Goal: Task Accomplishment & Management: Use online tool/utility

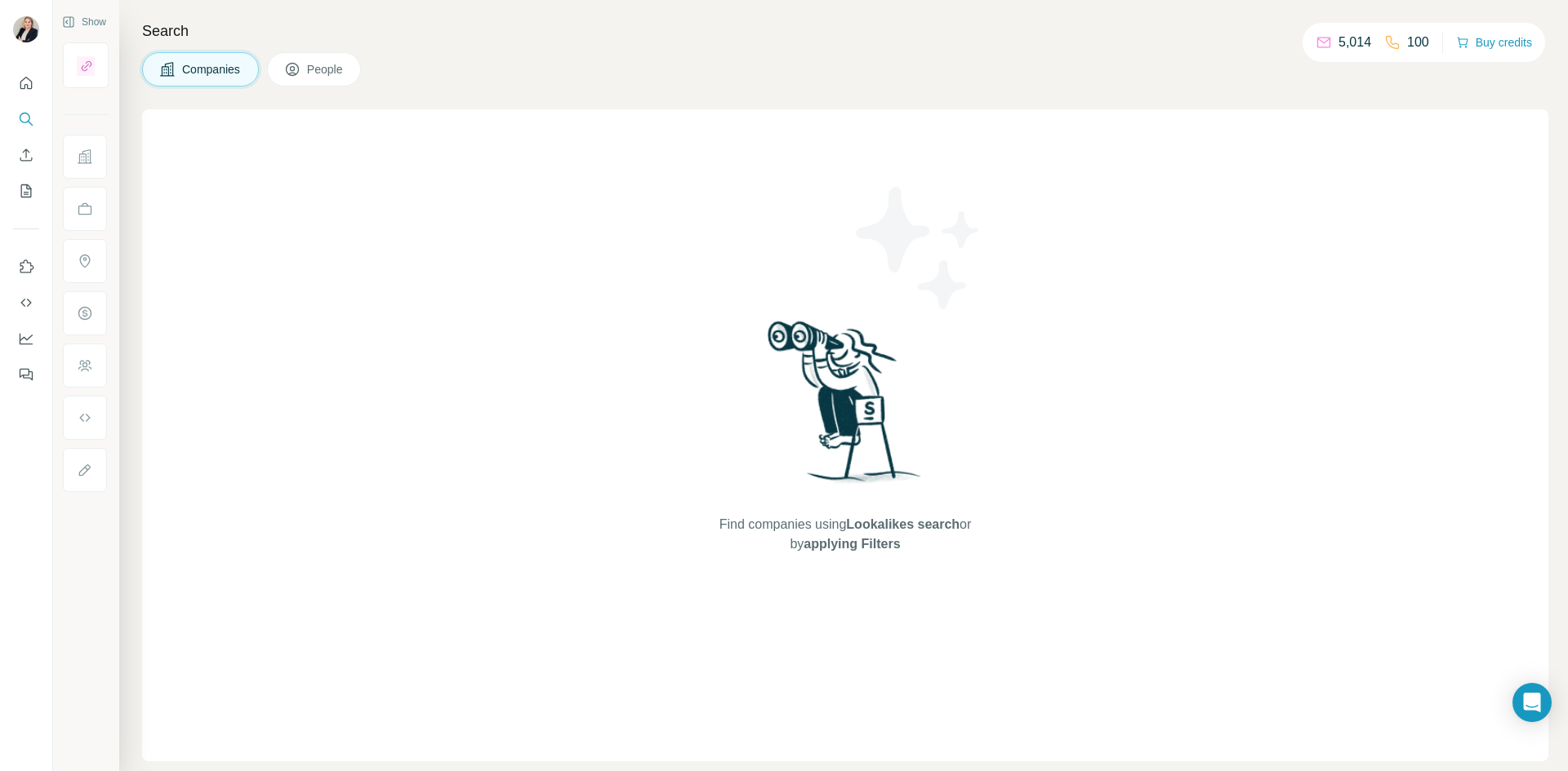
click at [309, 80] on button "People" at bounding box center [314, 69] width 95 height 34
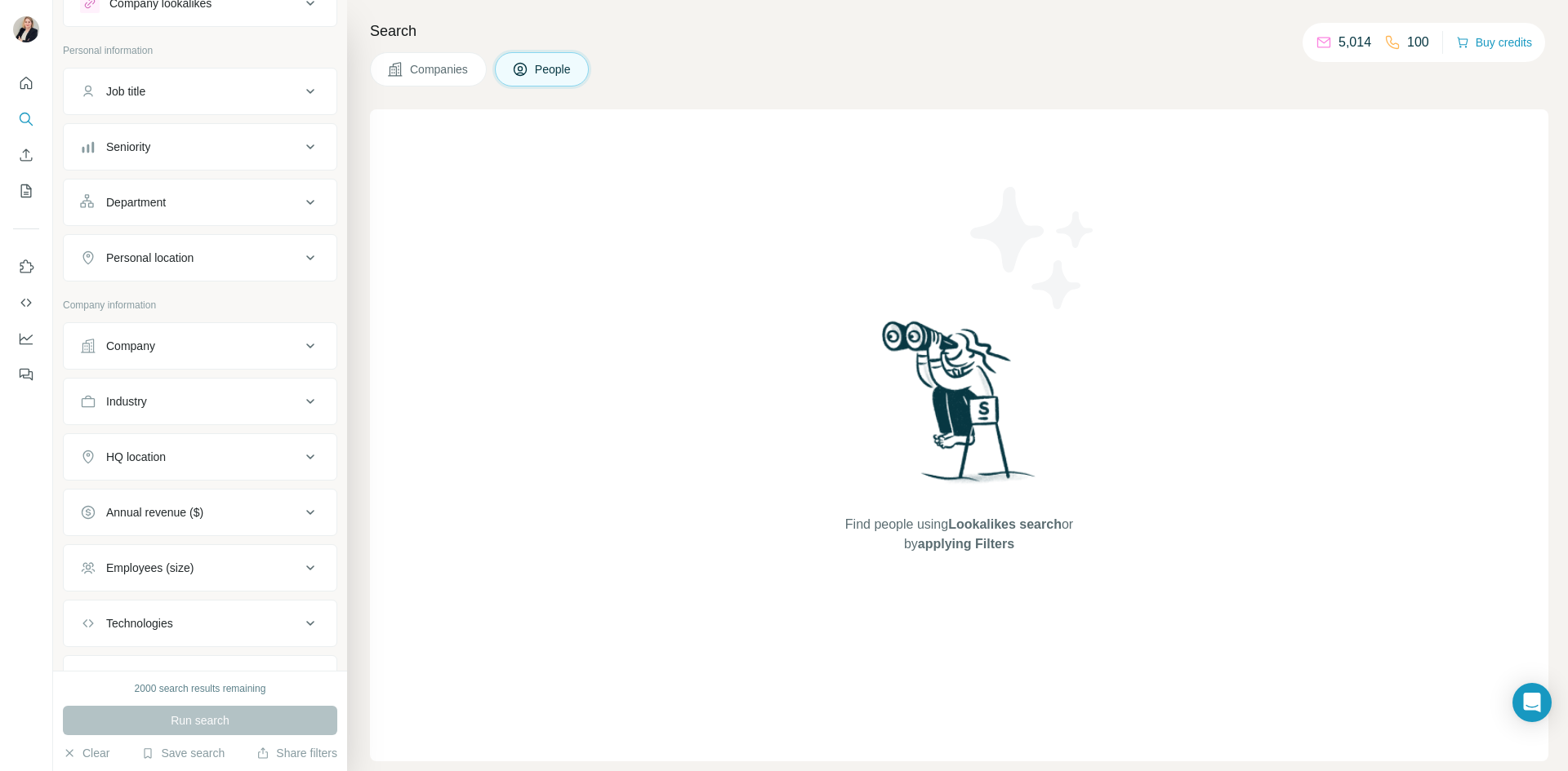
scroll to position [82, 0]
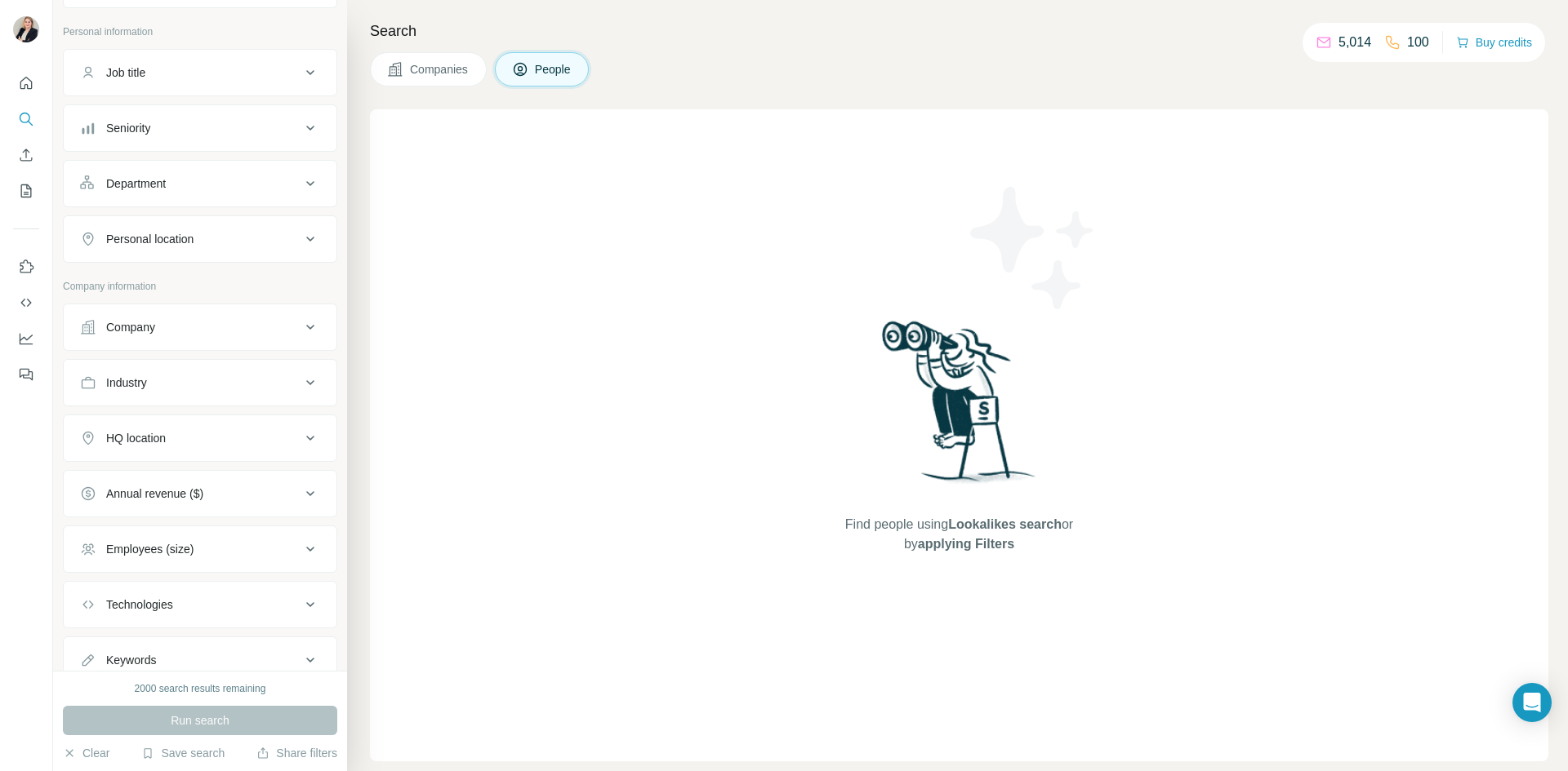
click at [301, 386] on icon at bounding box center [310, 383] width 20 height 20
click at [281, 426] on div at bounding box center [200, 424] width 240 height 29
click at [294, 425] on icon at bounding box center [302, 424] width 17 height 17
click at [301, 330] on icon at bounding box center [310, 327] width 20 height 20
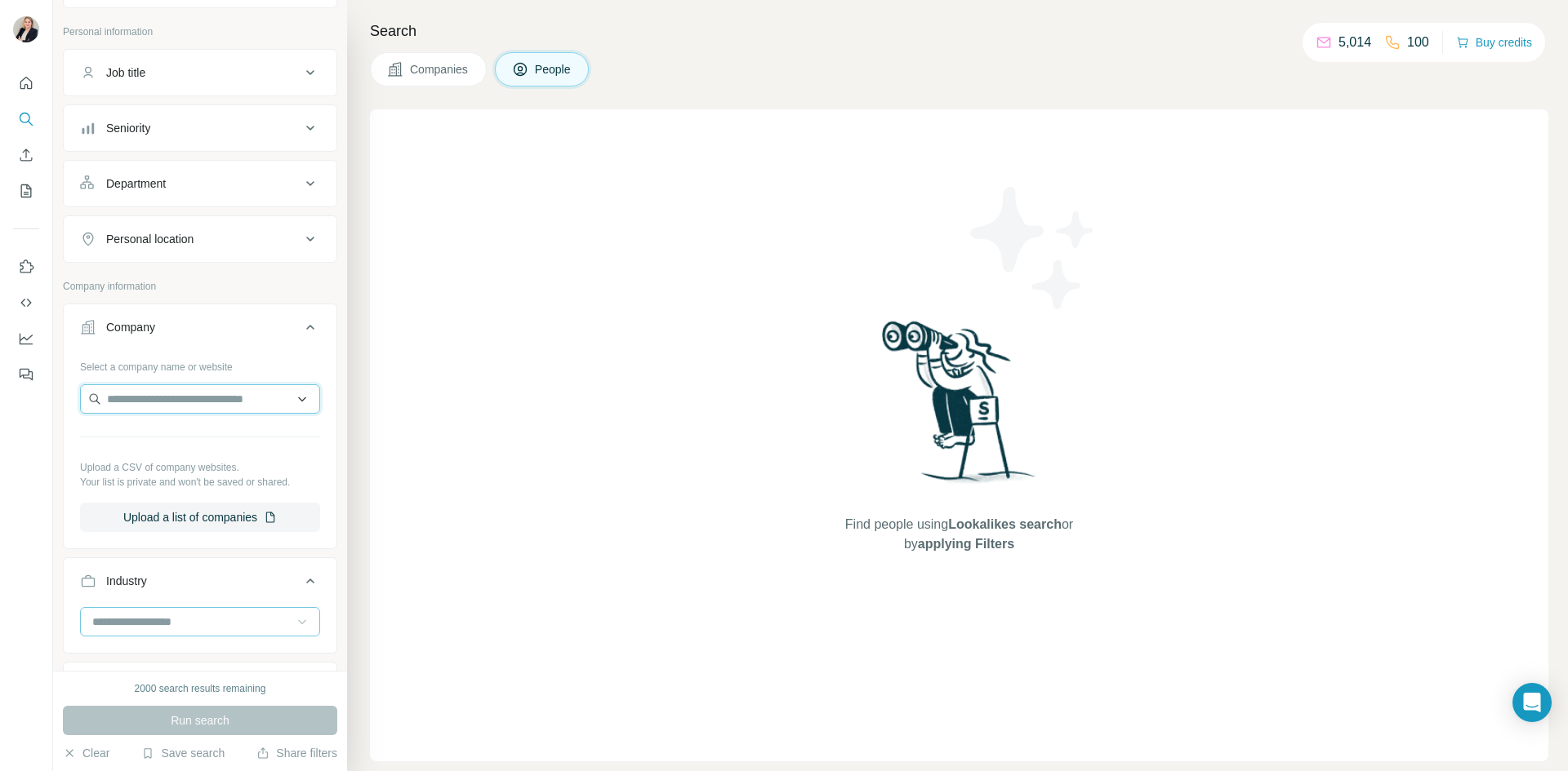
click at [212, 395] on input "text" at bounding box center [200, 399] width 240 height 29
paste input "**********"
type input "**********"
click at [166, 492] on p "[DOMAIN_NAME]" at bounding box center [166, 495] width 78 height 15
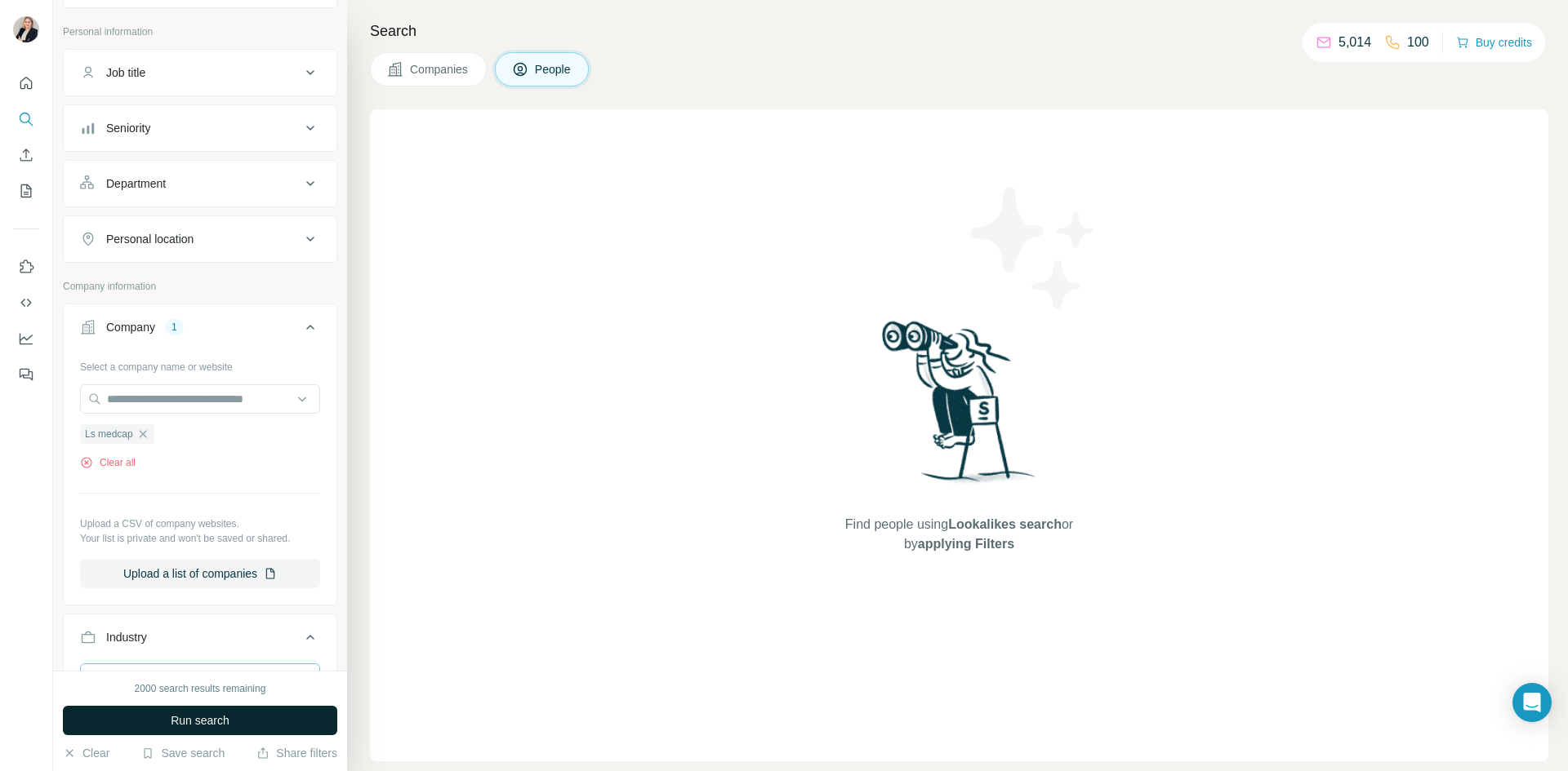
click at [201, 713] on span "Run search" at bounding box center [200, 720] width 59 height 17
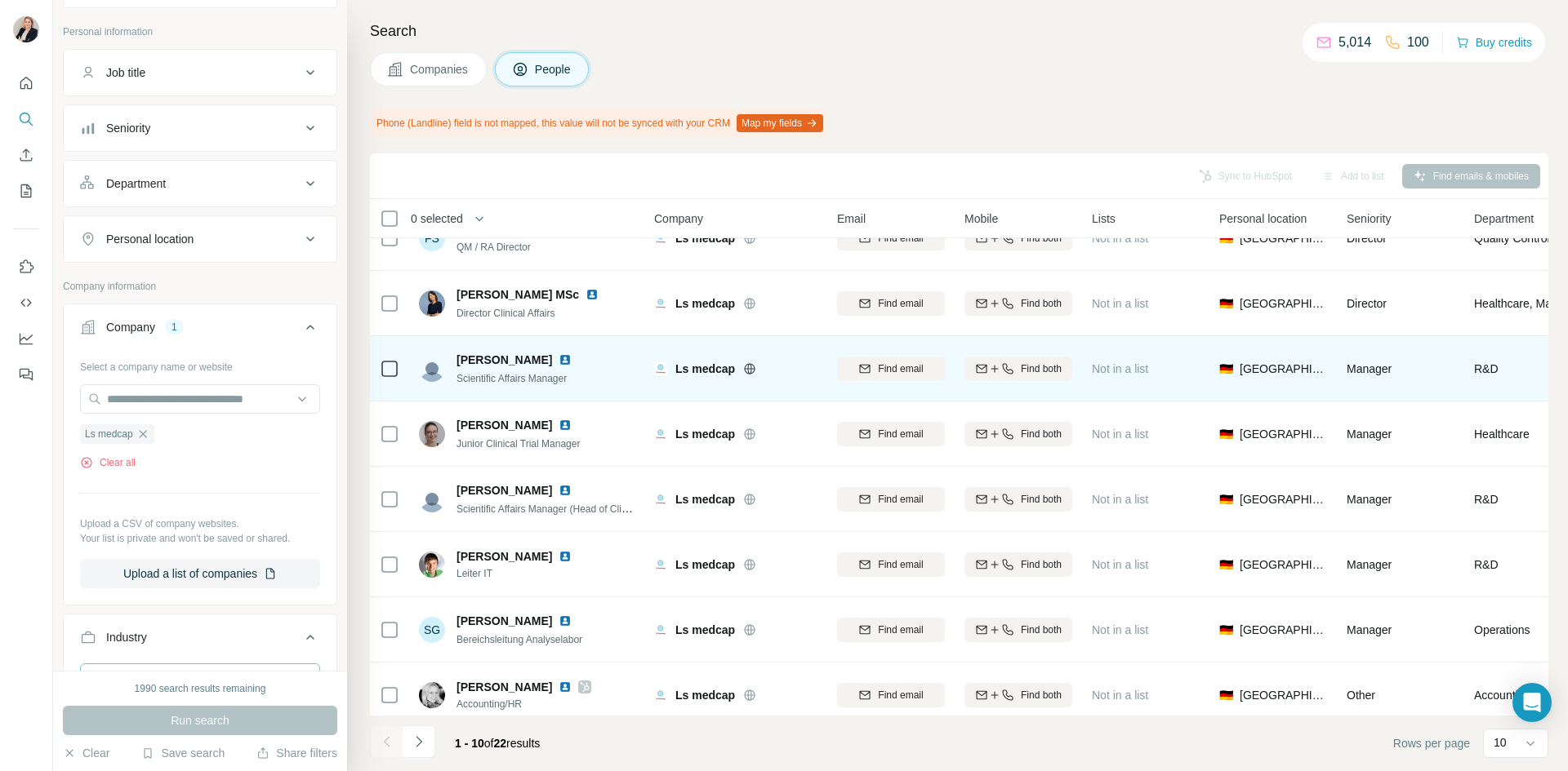
scroll to position [183, 0]
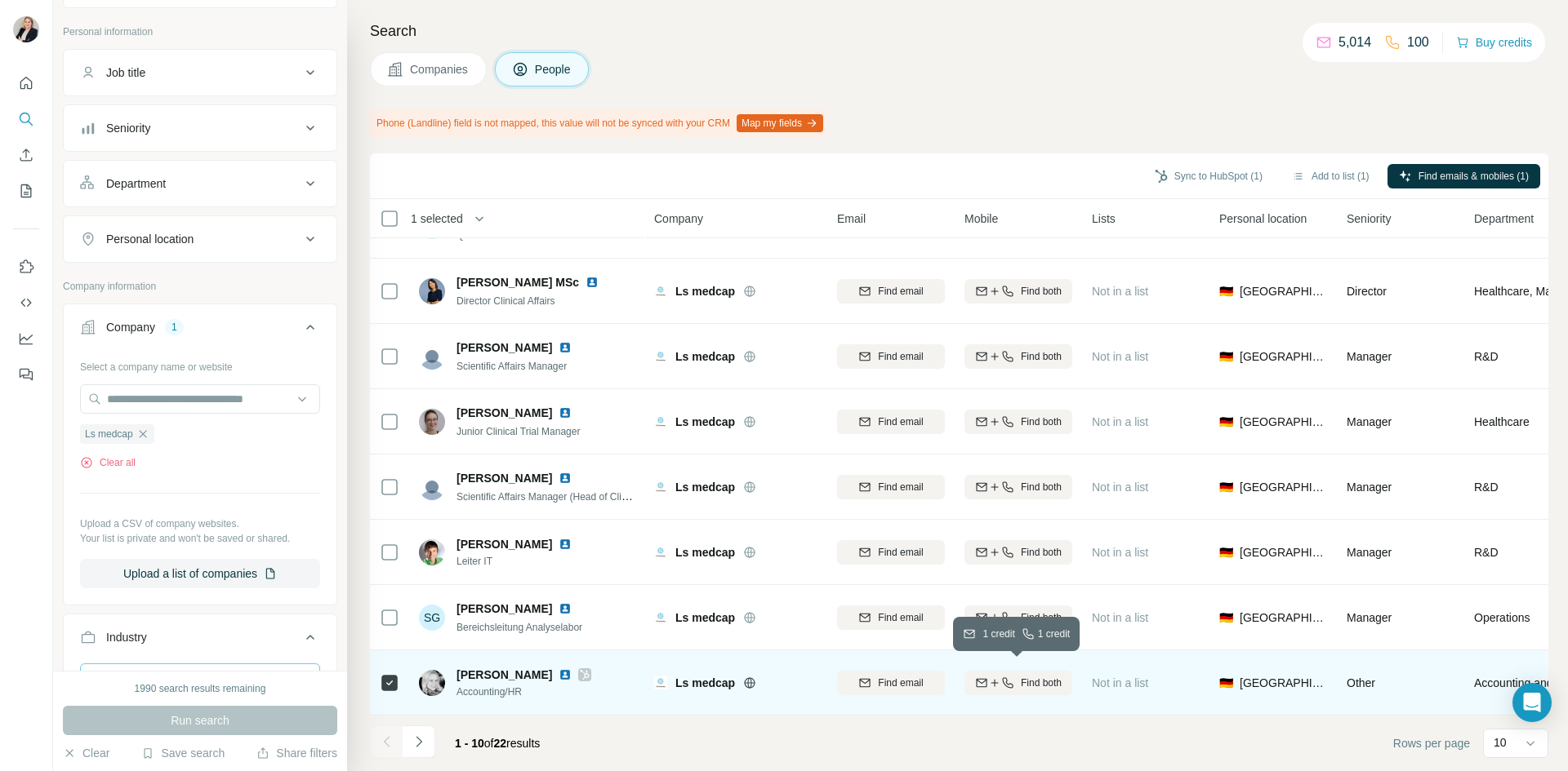
click at [1023, 676] on span "Find both" at bounding box center [1042, 683] width 41 height 15
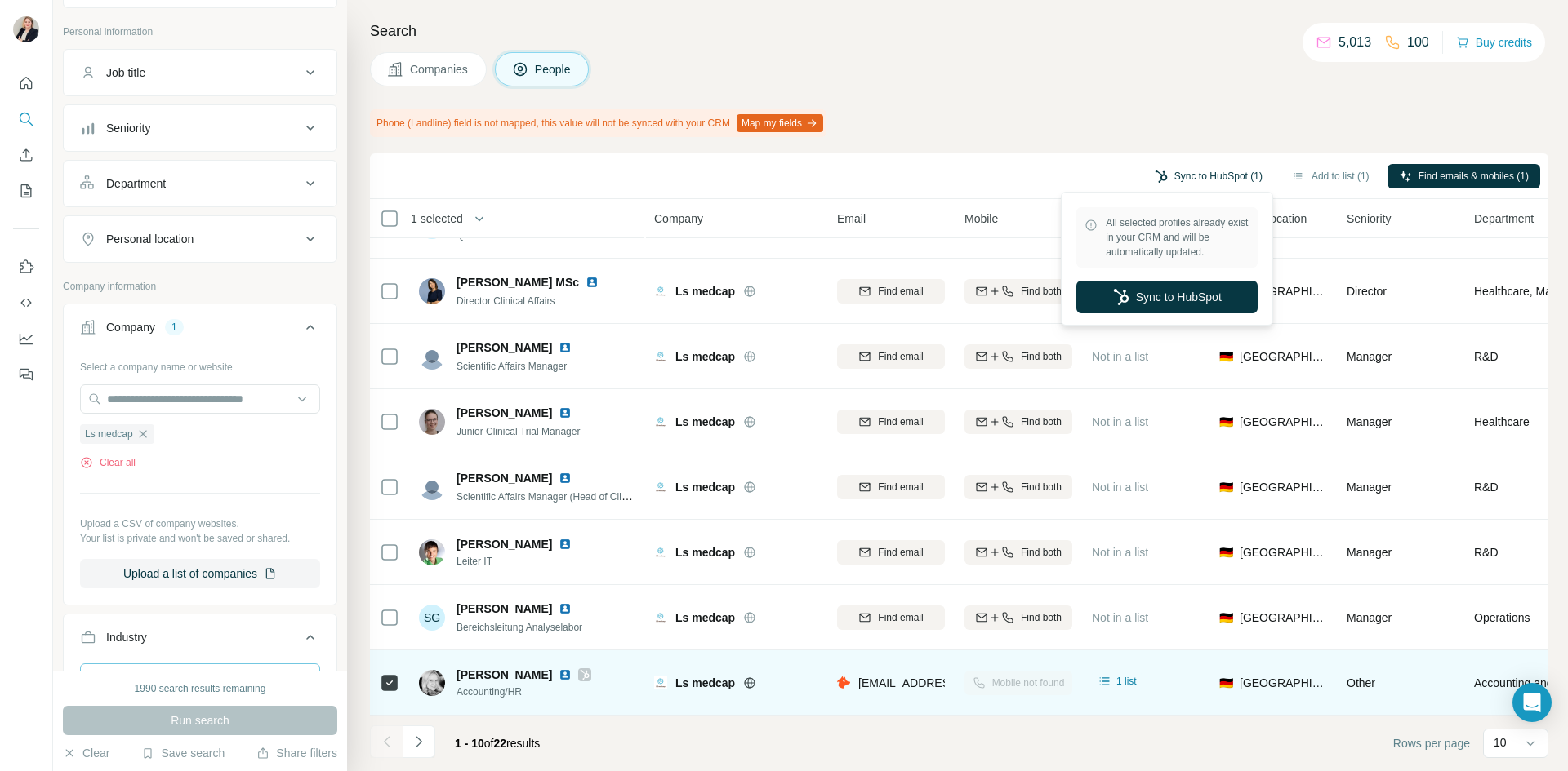
click at [1209, 182] on button "Sync to HubSpot (1)" at bounding box center [1209, 176] width 131 height 24
click at [1156, 302] on button "Sync to HubSpot" at bounding box center [1167, 297] width 182 height 32
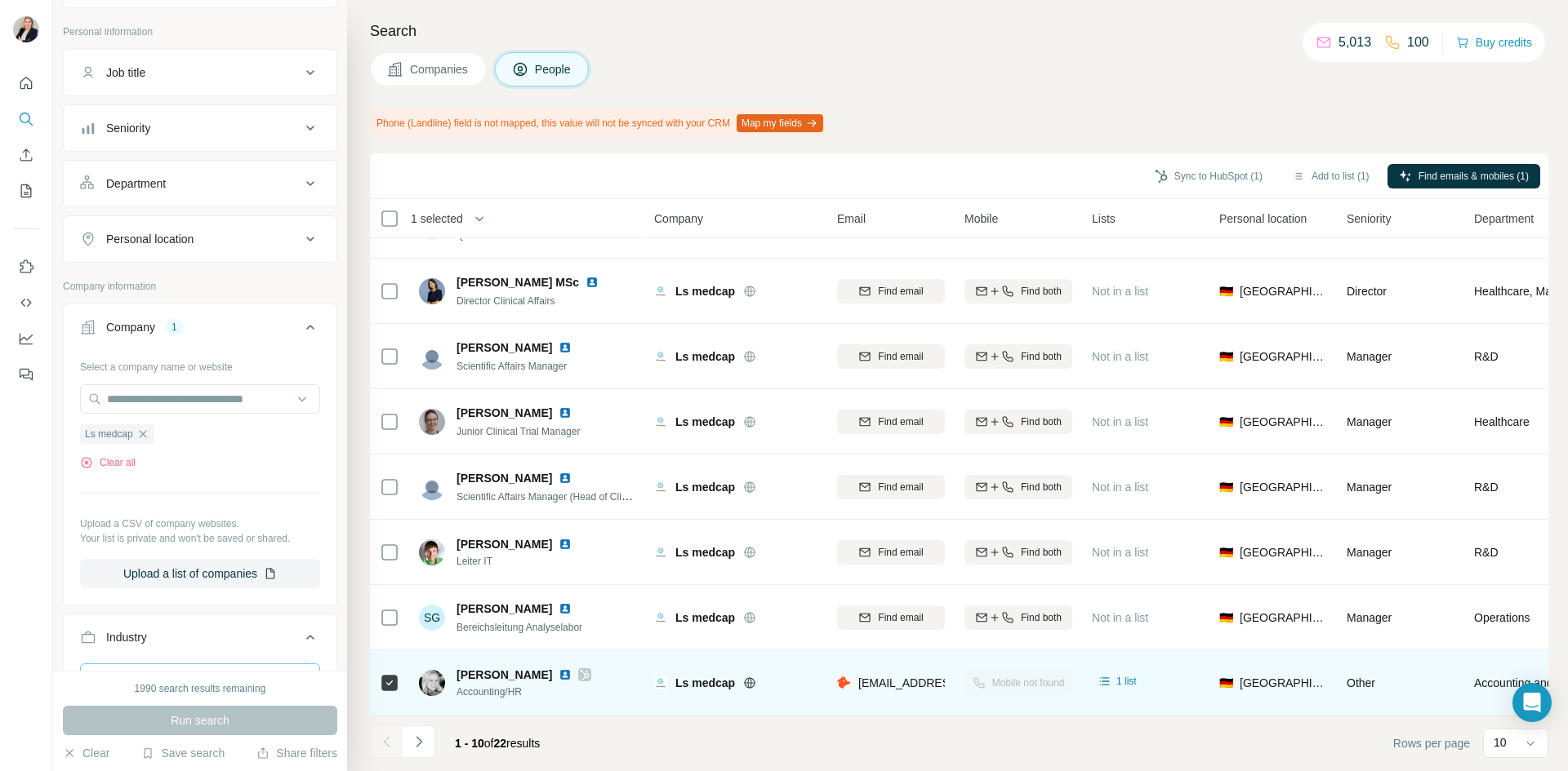
click at [435, 70] on span "Companies" at bounding box center [439, 69] width 60 height 17
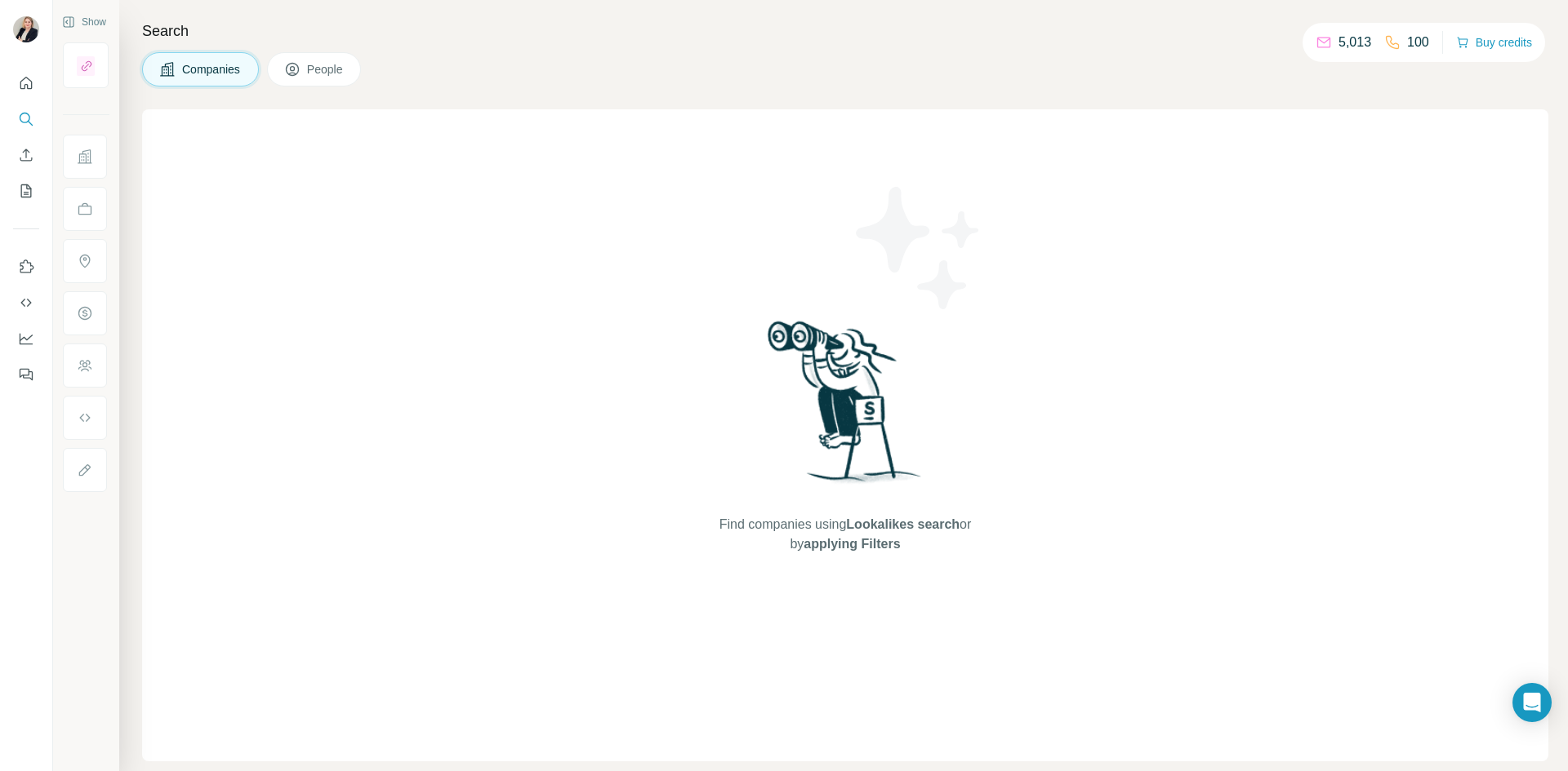
scroll to position [0, 0]
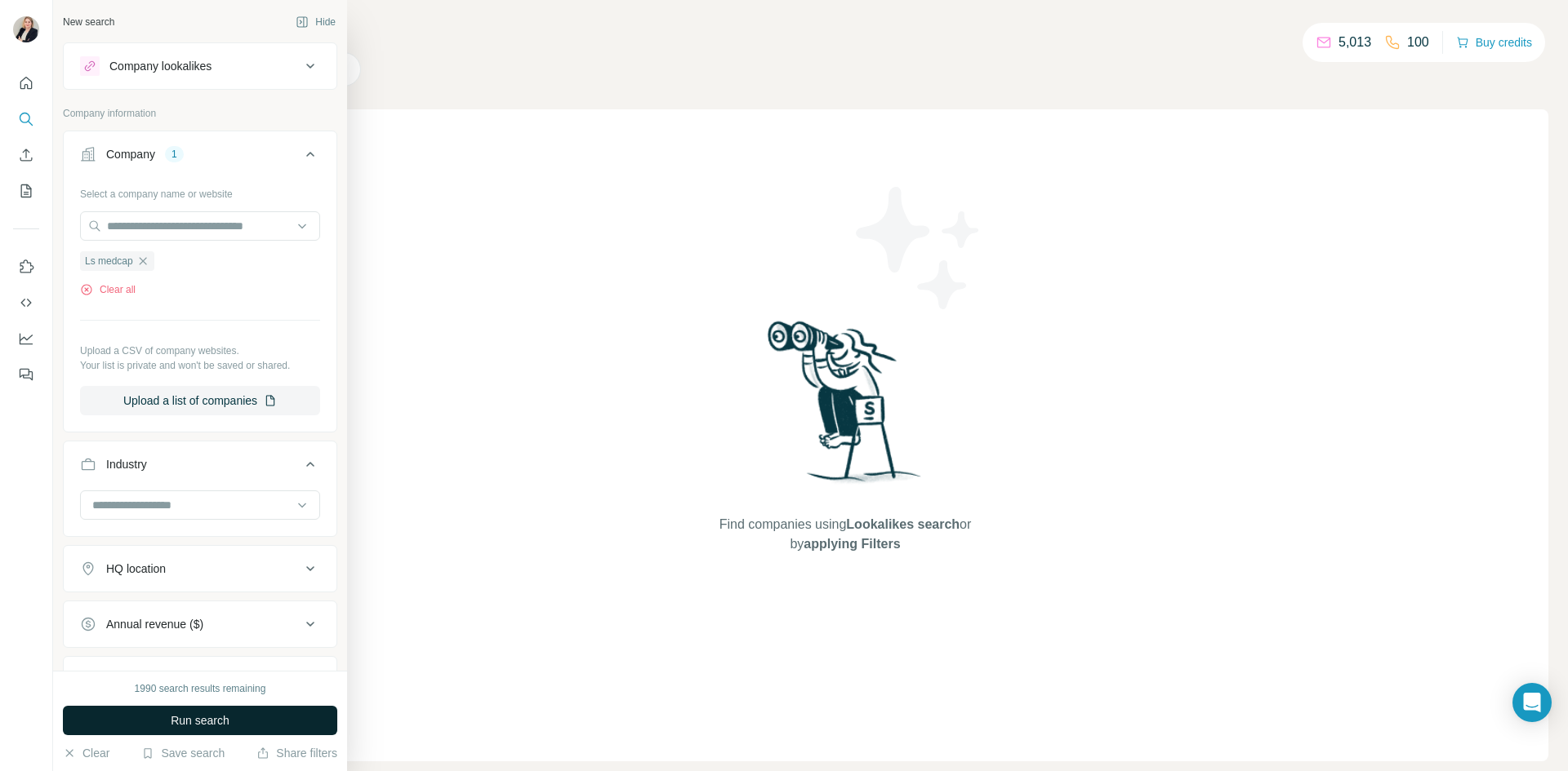
click at [182, 726] on span "Run search" at bounding box center [200, 720] width 59 height 17
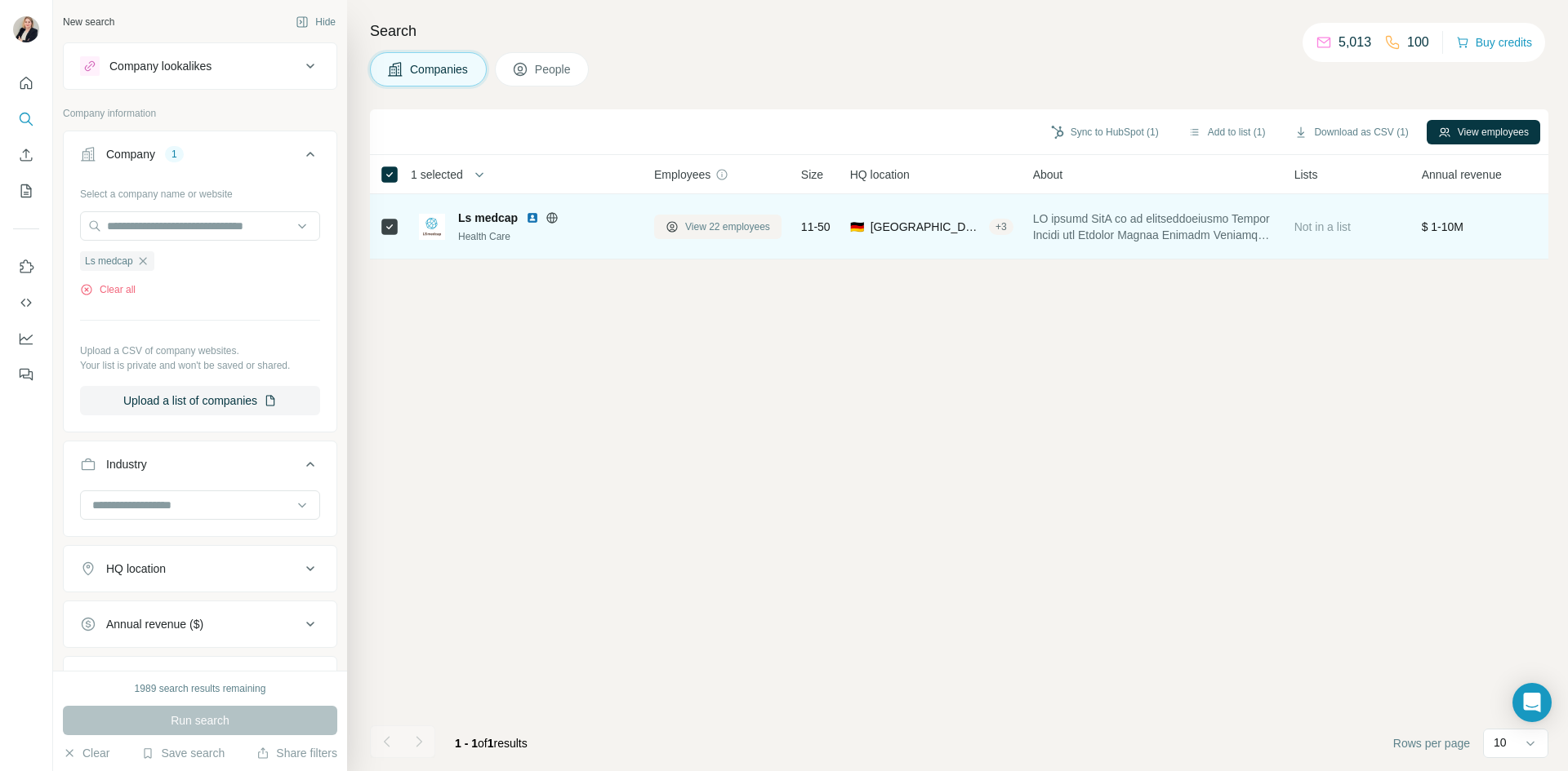
click at [730, 227] on span "View 22 employees" at bounding box center [727, 226] width 85 height 15
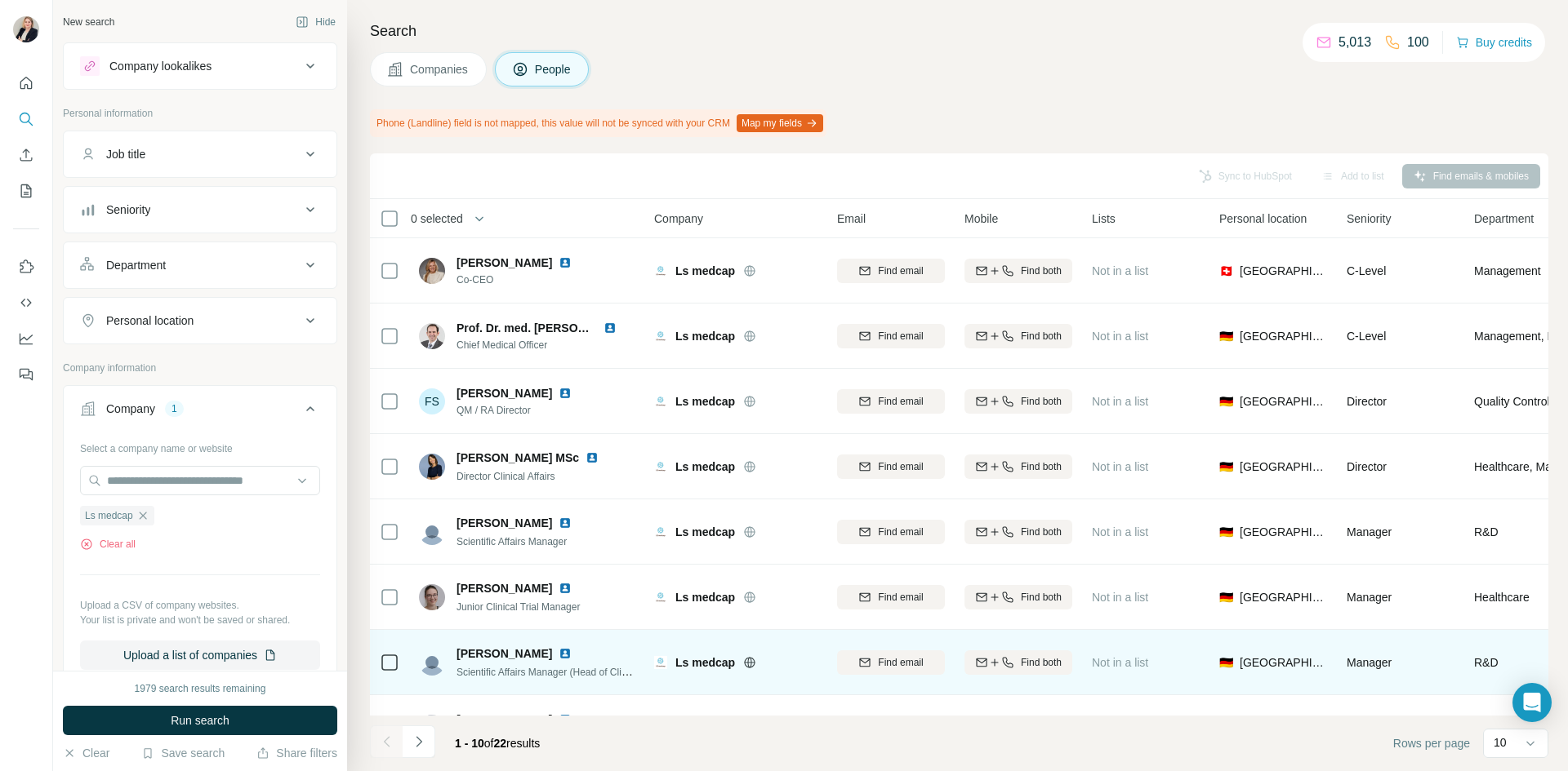
scroll to position [183, 0]
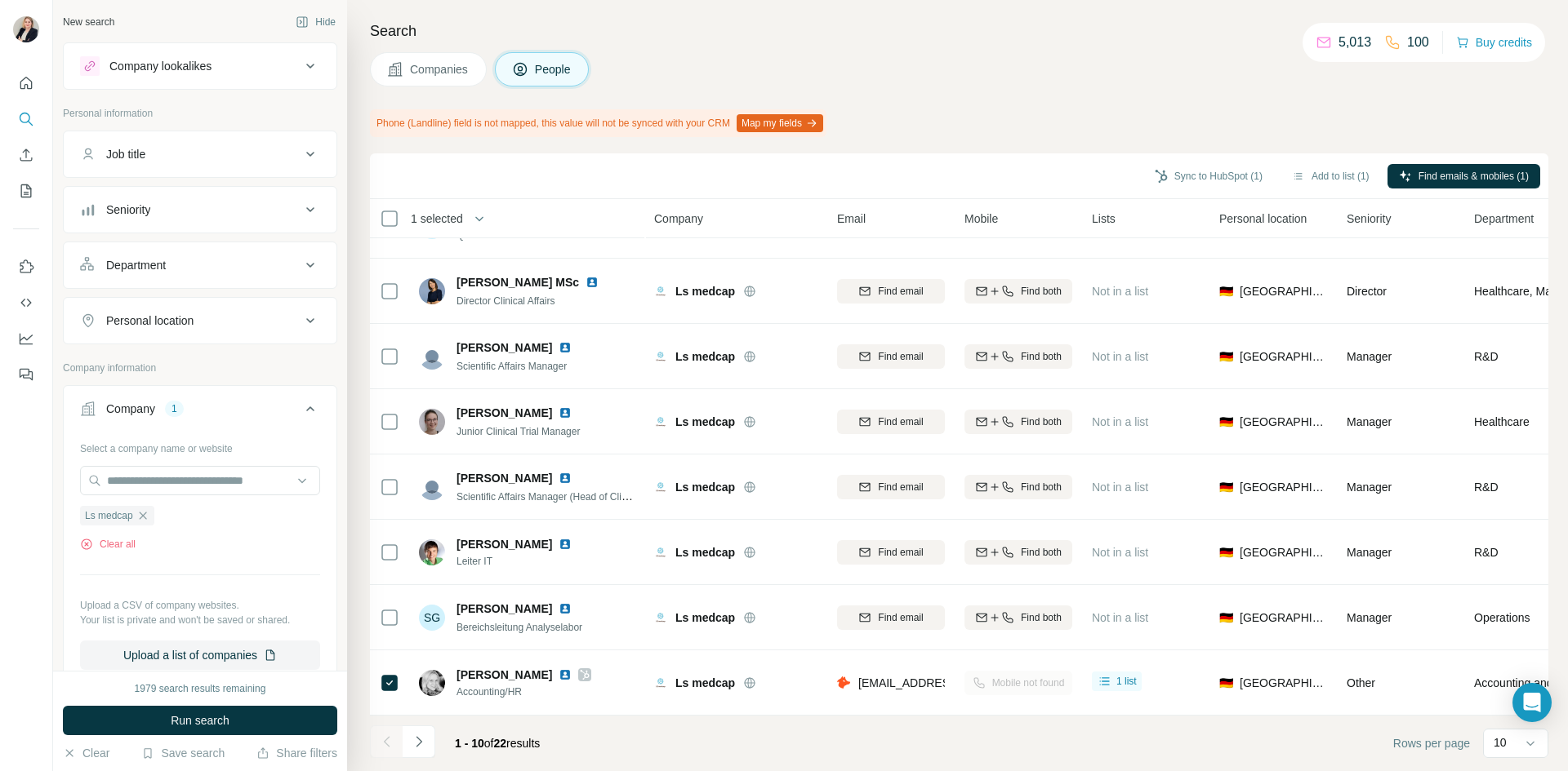
click at [444, 73] on span "Companies" at bounding box center [439, 69] width 60 height 17
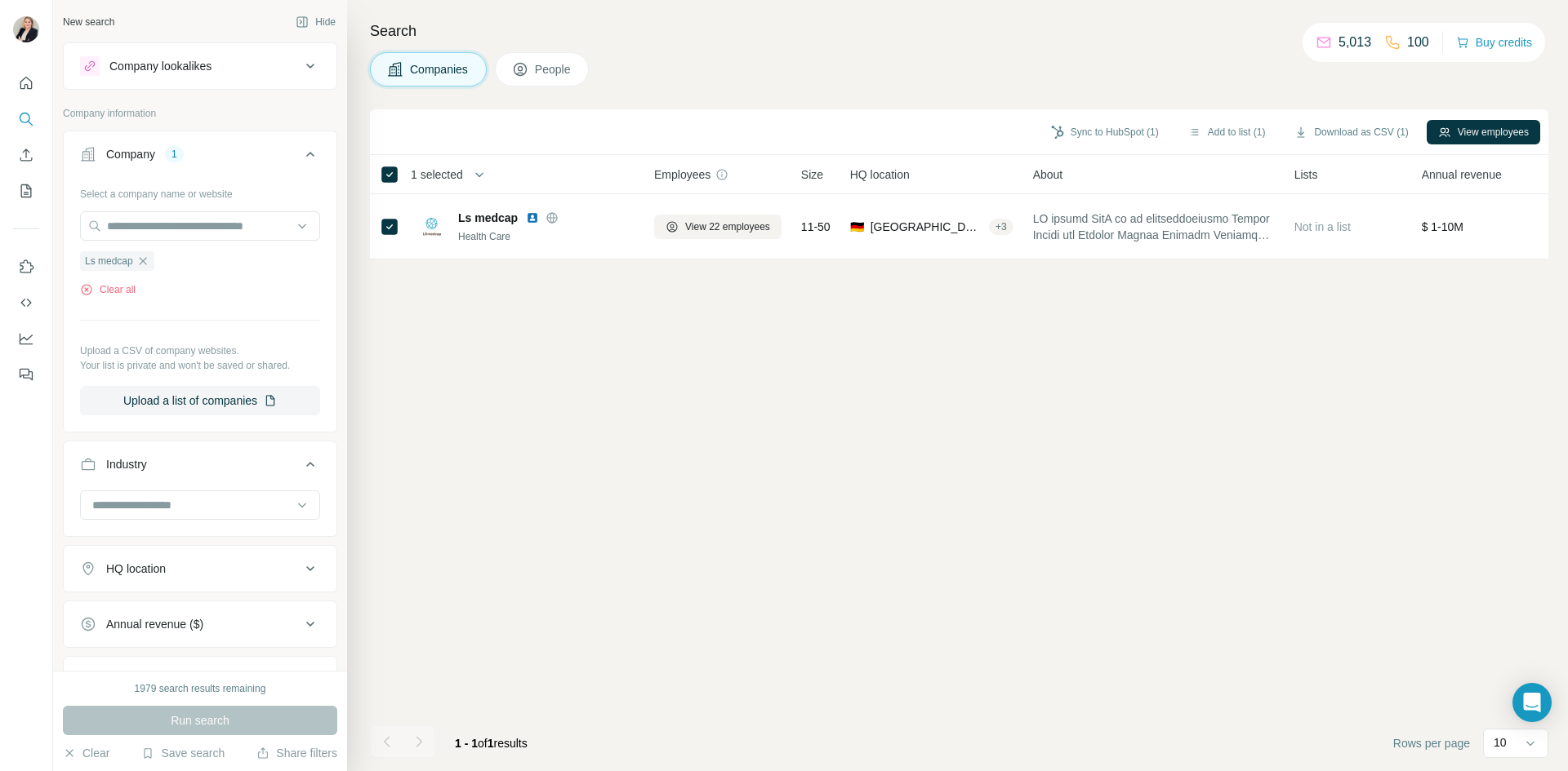
scroll to position [0, 0]
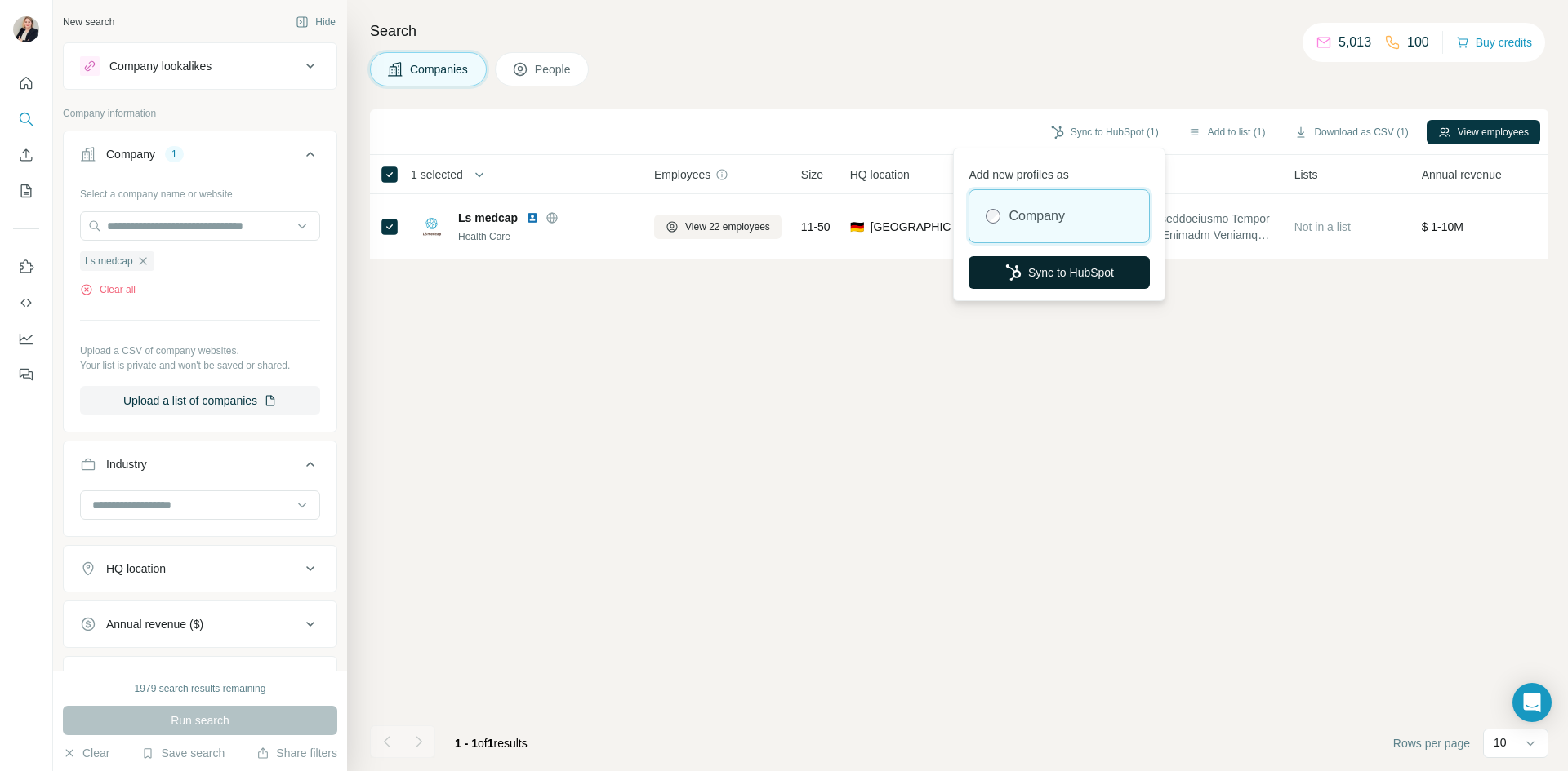
click at [1058, 271] on button "Sync to HubSpot" at bounding box center [1059, 272] width 182 height 32
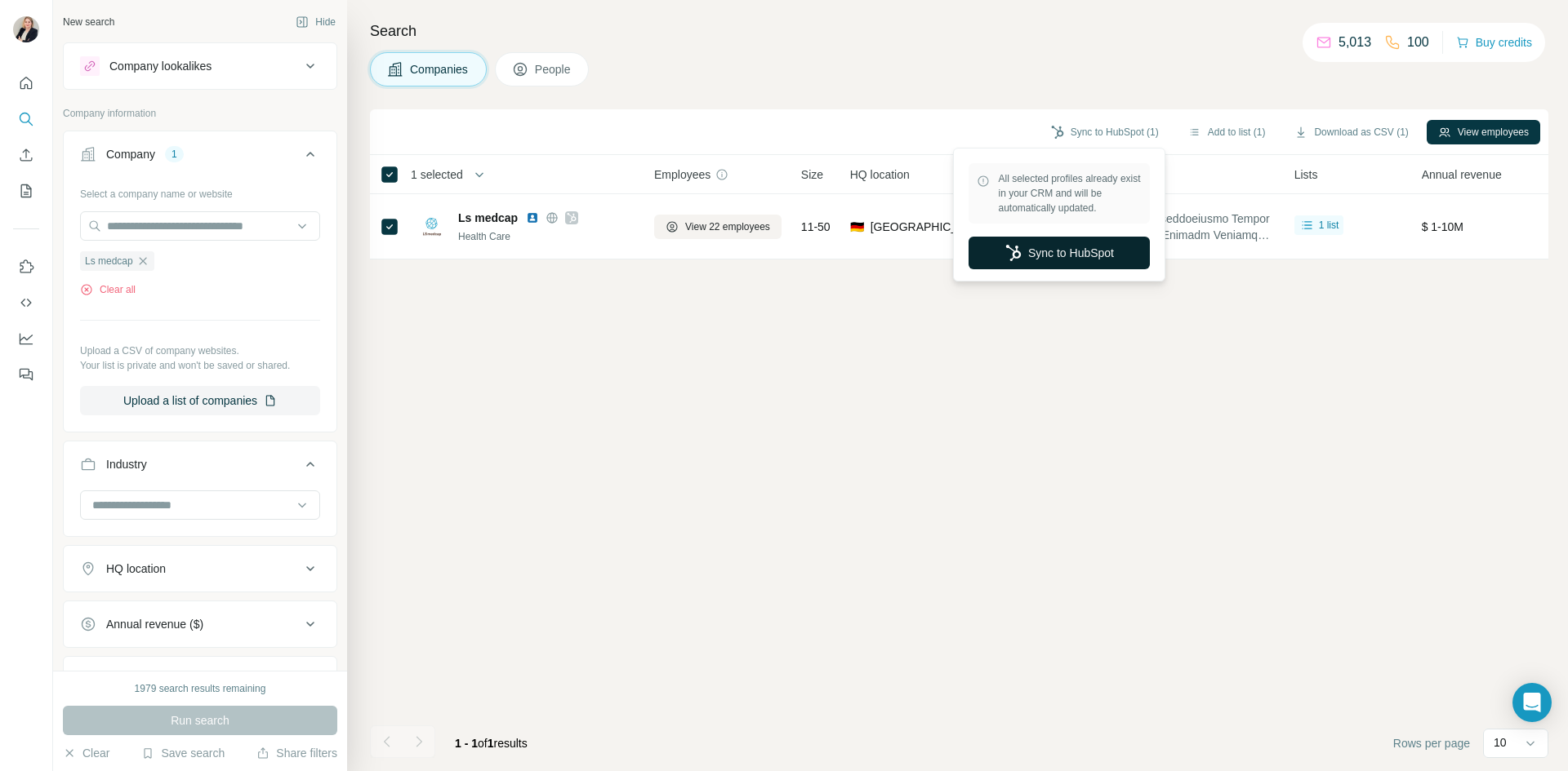
click at [1059, 248] on button "Sync to HubSpot" at bounding box center [1059, 253] width 182 height 32
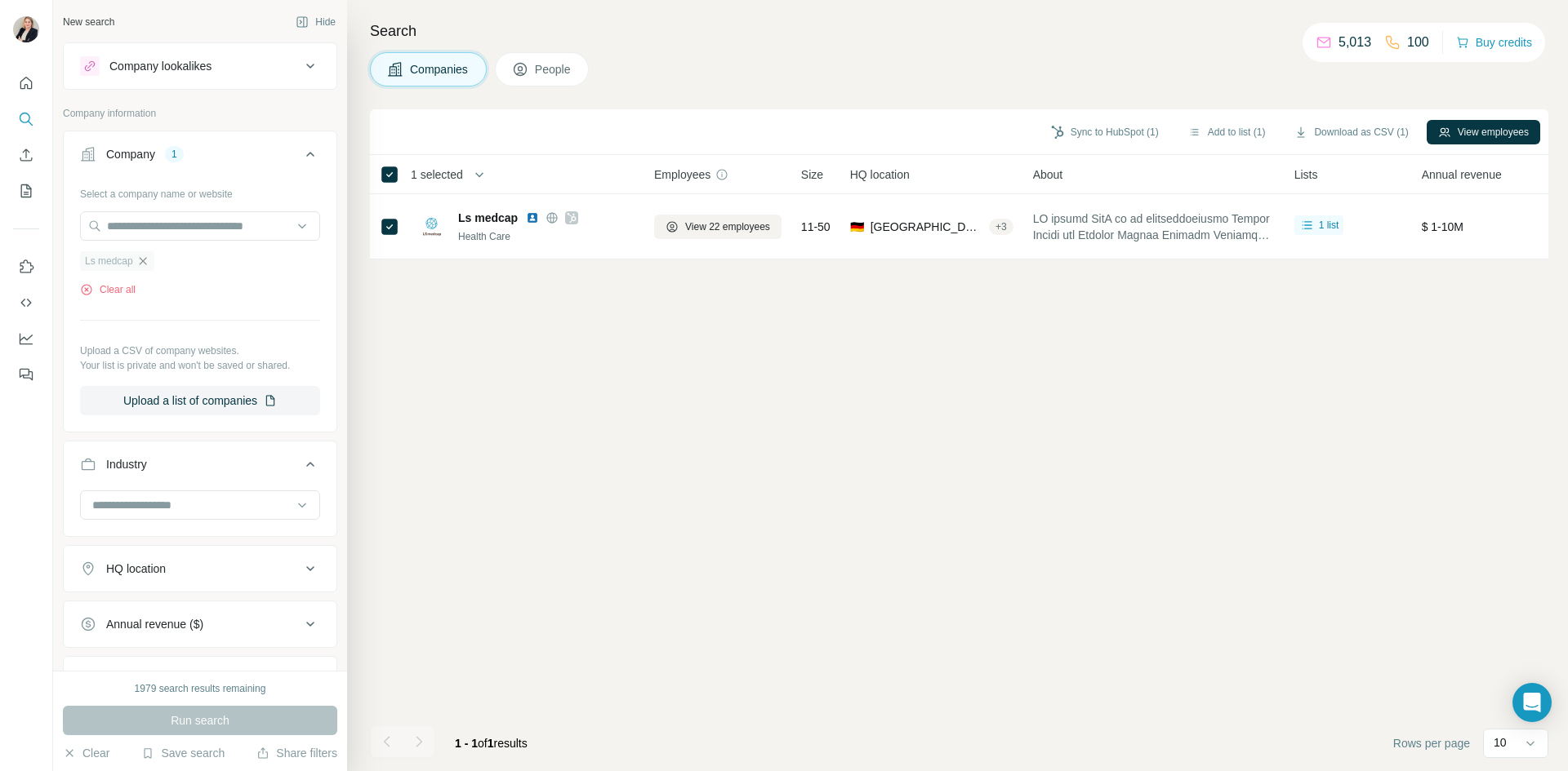
click at [146, 263] on icon "button" at bounding box center [143, 261] width 13 height 13
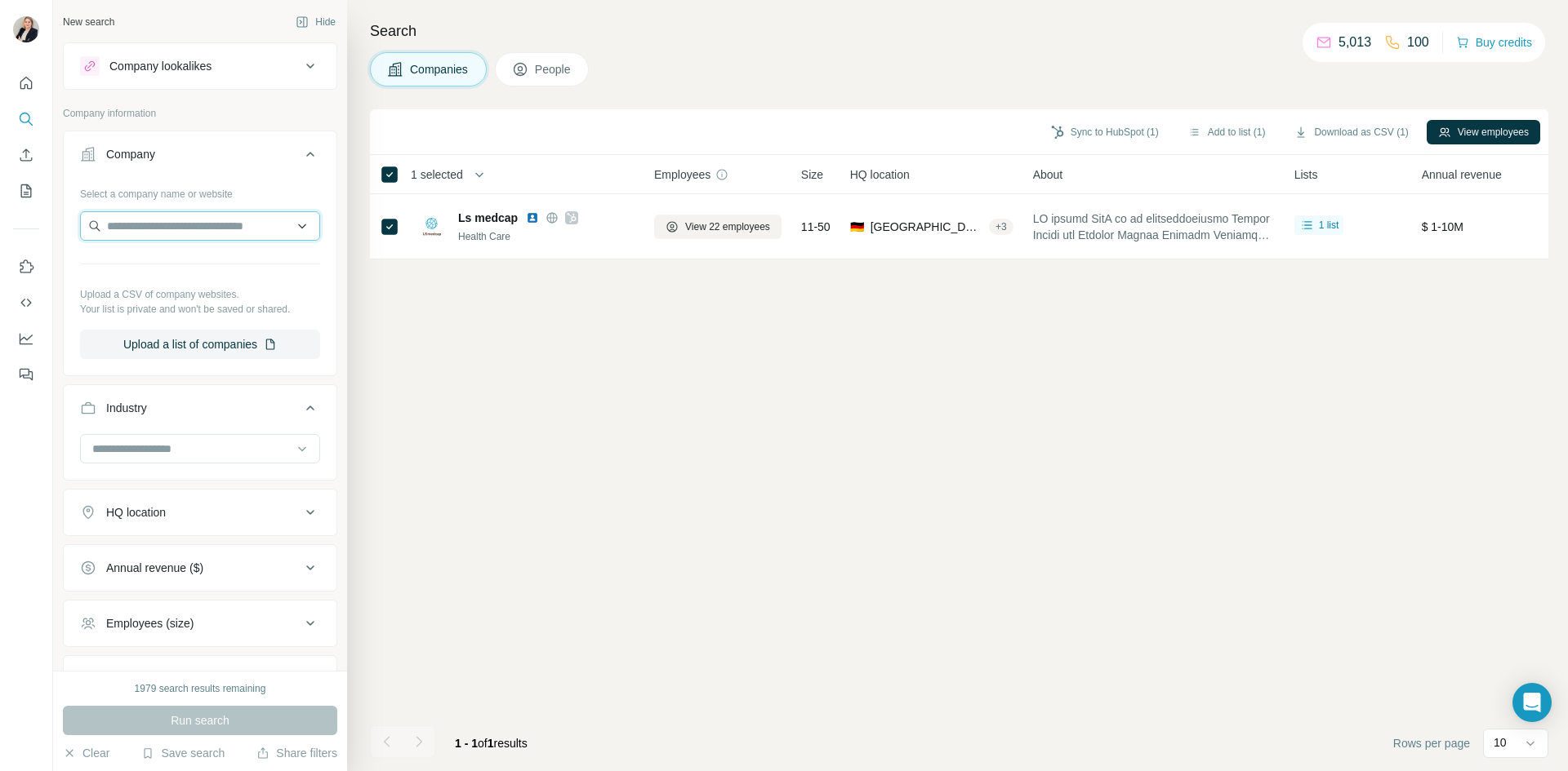
click at [145, 230] on input "text" at bounding box center [200, 226] width 240 height 29
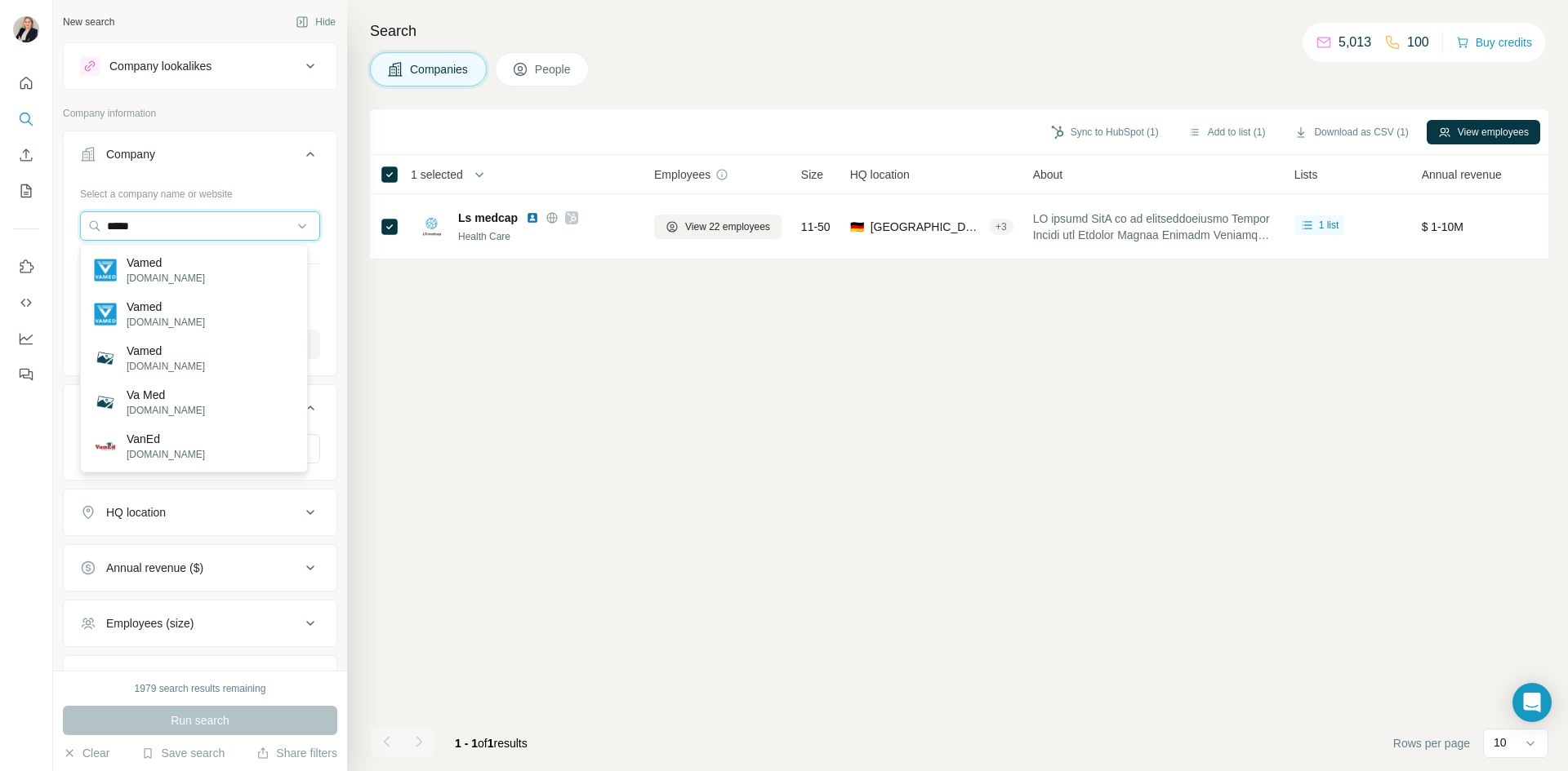
type input "*****"
